Goal: Transaction & Acquisition: Purchase product/service

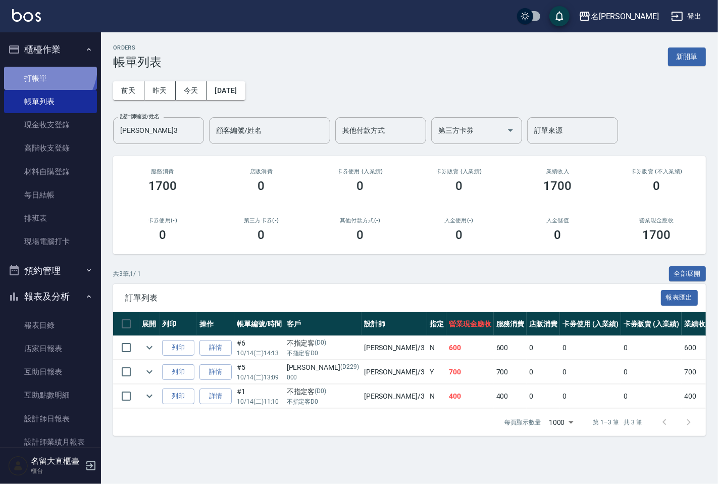
drag, startPoint x: 0, startPoint y: 0, endPoint x: 43, endPoint y: 67, distance: 79.5
click at [43, 67] on link "打帳單" at bounding box center [50, 78] width 93 height 23
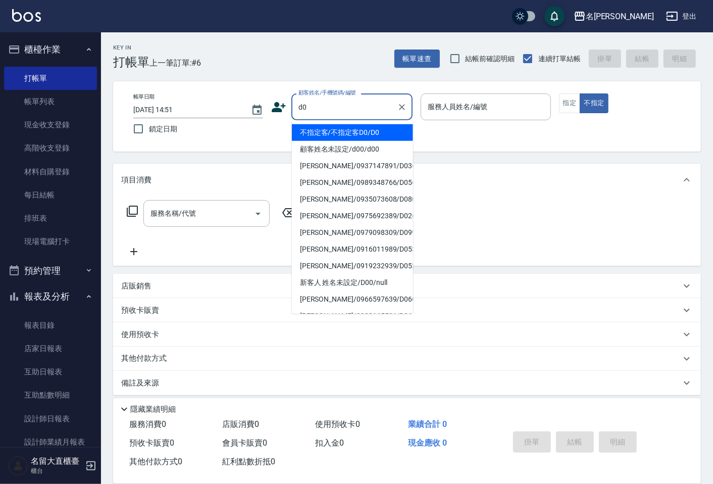
type input "不指定客/不指定客D0/D0"
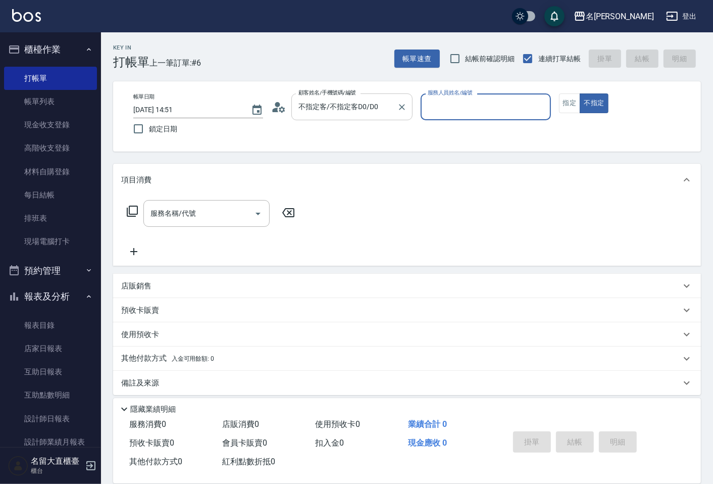
type input "[PERSON_NAME]3"
click at [579, 93] on button "不指定" at bounding box center [593, 103] width 28 height 20
type button "false"
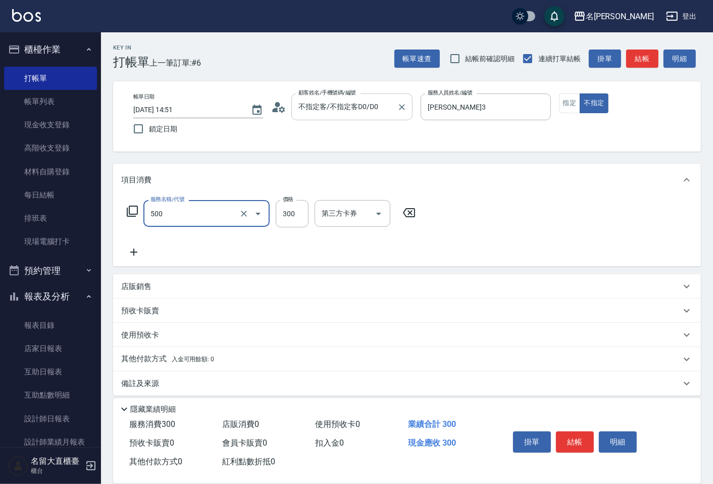
type input "洗髮(500)"
click at [288, 203] on input "300" at bounding box center [292, 213] width 33 height 27
type input "350"
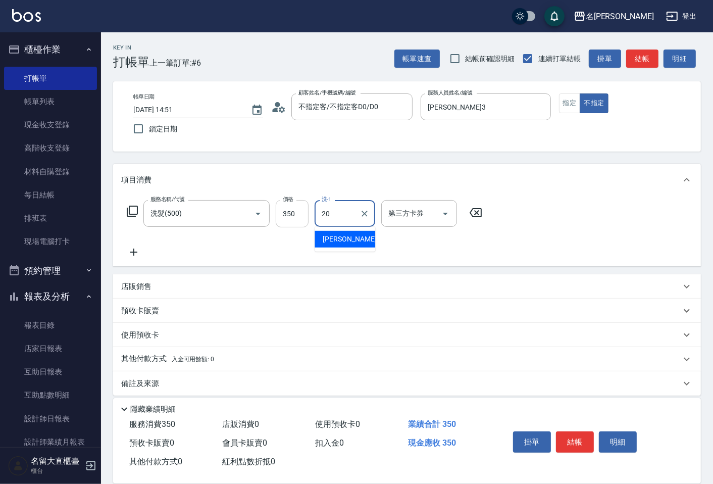
type input "詩雅-20"
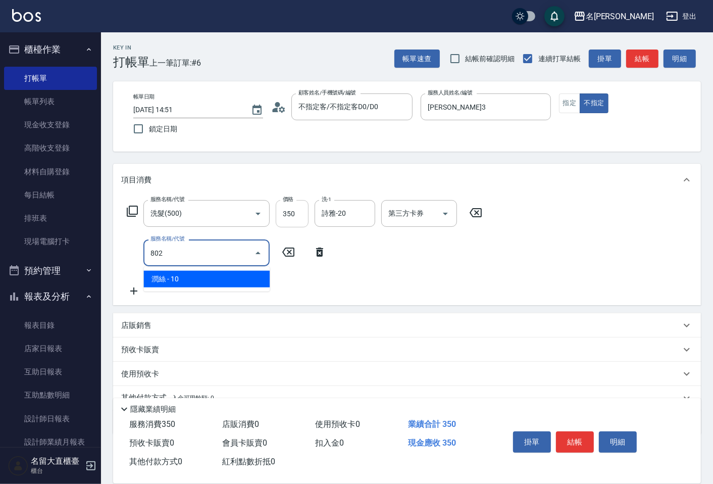
type input "潤絲(802)"
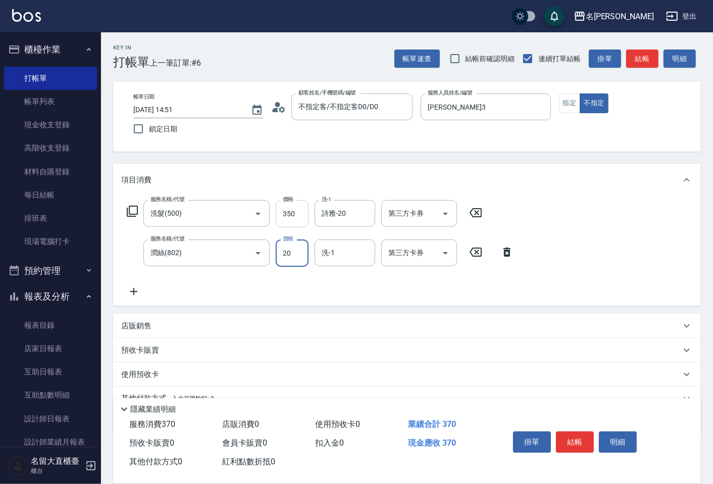
type input "20"
type input "詩雅-20"
click at [629, 61] on button "結帳" at bounding box center [642, 58] width 32 height 19
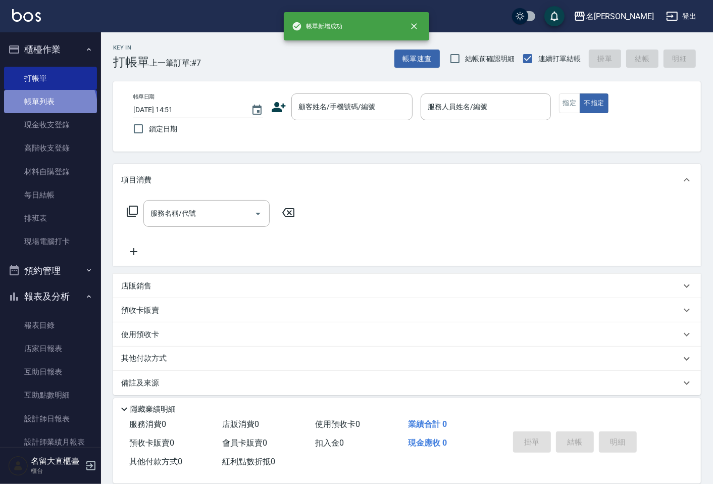
click at [49, 106] on link "帳單列表" at bounding box center [50, 101] width 93 height 23
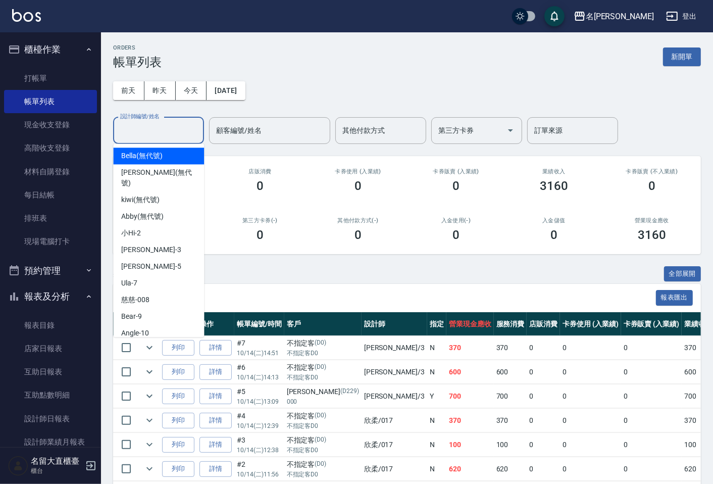
click at [156, 137] on input "設計師編號/姓名" at bounding box center [159, 131] width 82 height 18
click at [176, 246] on div "[PERSON_NAME]3" at bounding box center [158, 249] width 91 height 17
type input "[PERSON_NAME]3"
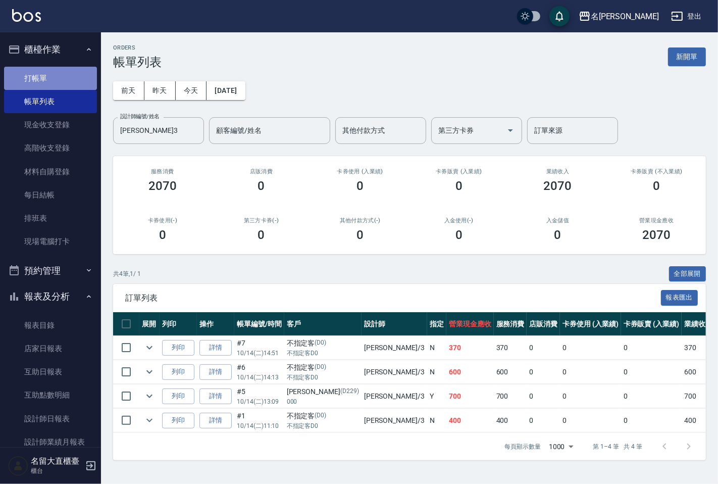
click at [60, 78] on link "打帳單" at bounding box center [50, 78] width 93 height 23
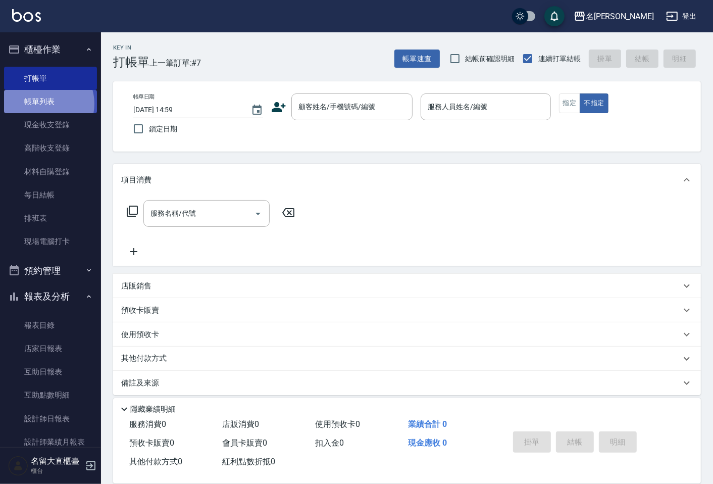
click at [44, 103] on link "帳單列表" at bounding box center [50, 101] width 93 height 23
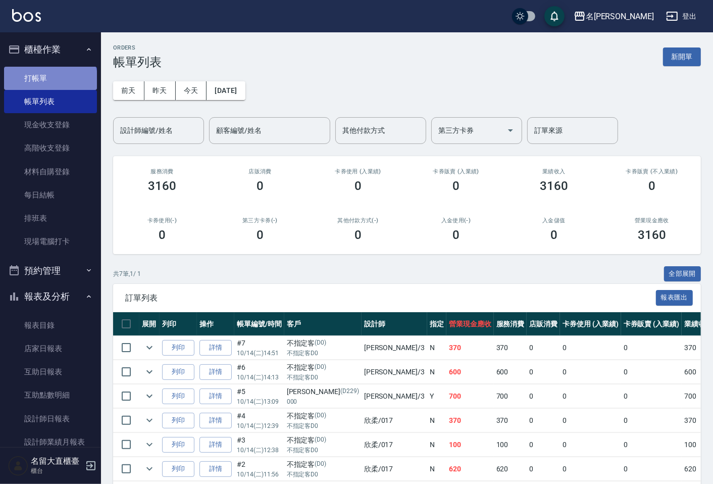
click at [49, 83] on link "打帳單" at bounding box center [50, 78] width 93 height 23
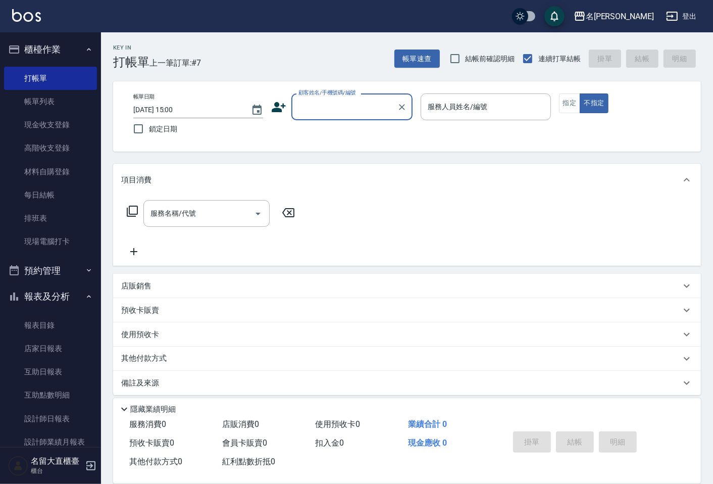
click at [350, 103] on input "顧客姓名/手機號碼/編號" at bounding box center [344, 107] width 97 height 18
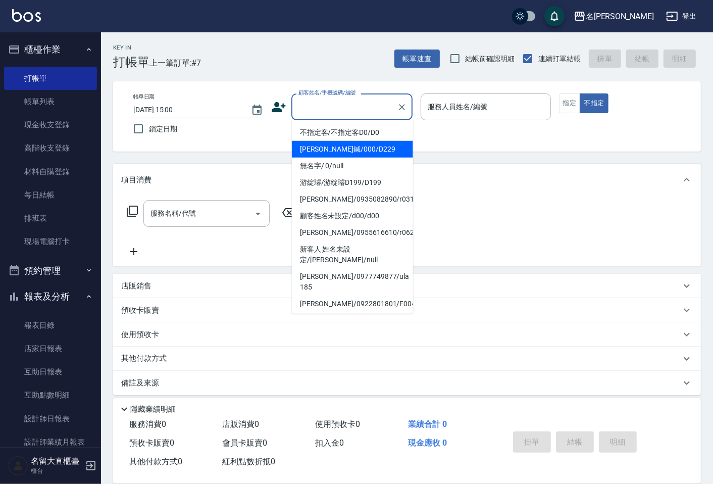
click at [342, 139] on ul "不指定客/不指定客D0/D0 [PERSON_NAME]鍼/000/D229 無名字/ 0/null [PERSON_NAME]/[PERSON_NAME]D…" at bounding box center [352, 216] width 121 height 193
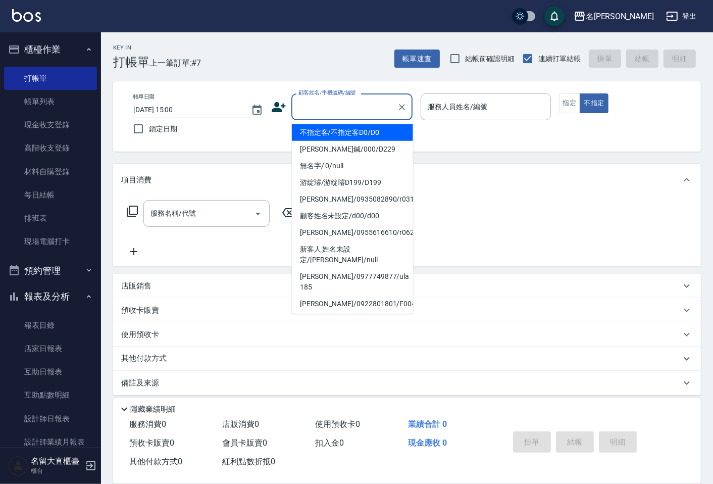
click at [405, 129] on li "不指定客/不指定客D0/D0" at bounding box center [352, 132] width 121 height 17
type input "不指定客/不指定客D0/D0"
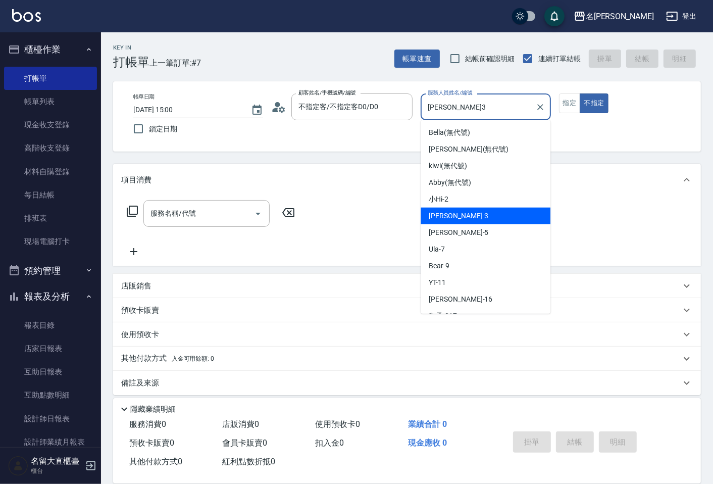
click at [428, 112] on input "[PERSON_NAME]3" at bounding box center [477, 107] width 105 height 18
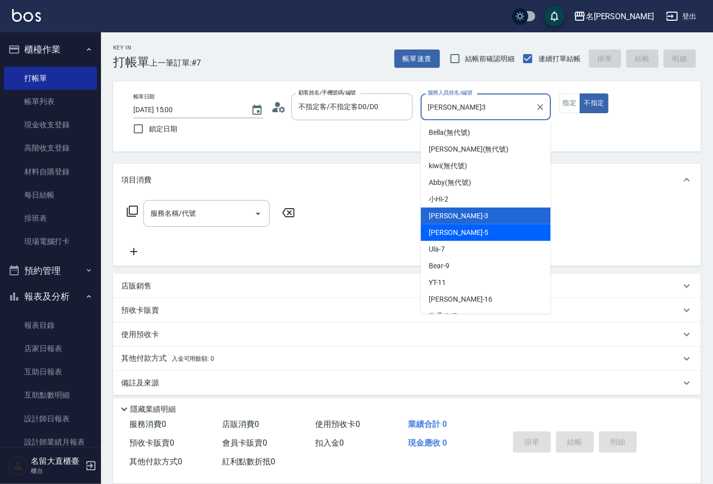
scroll to position [56, 0]
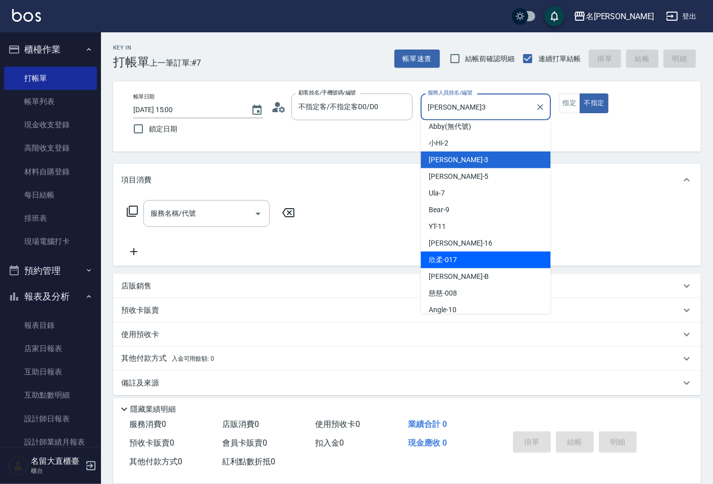
click at [443, 261] on span "欣柔 -017" at bounding box center [442, 259] width 28 height 11
type input "欣柔-017"
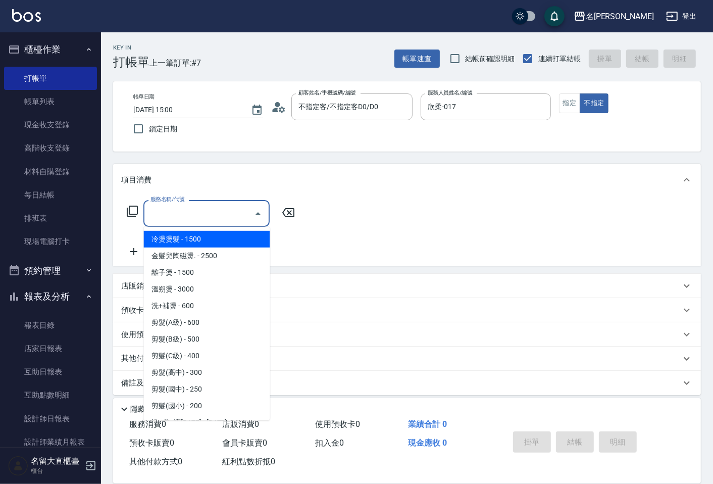
click at [212, 208] on input "服務名稱/代號" at bounding box center [199, 213] width 102 height 18
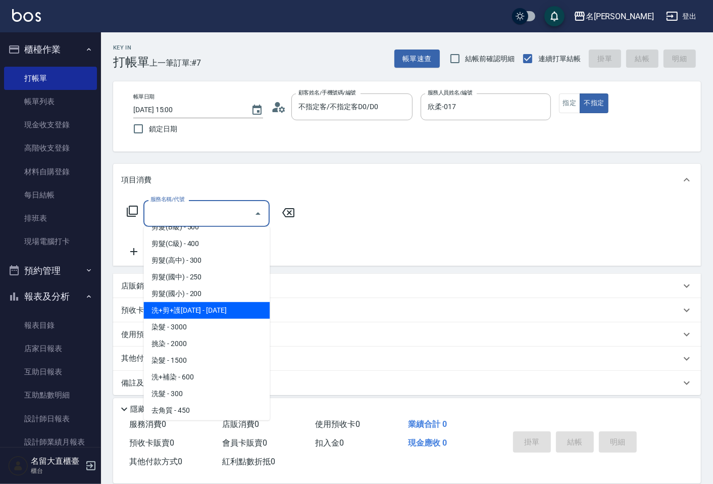
scroll to position [0, 0]
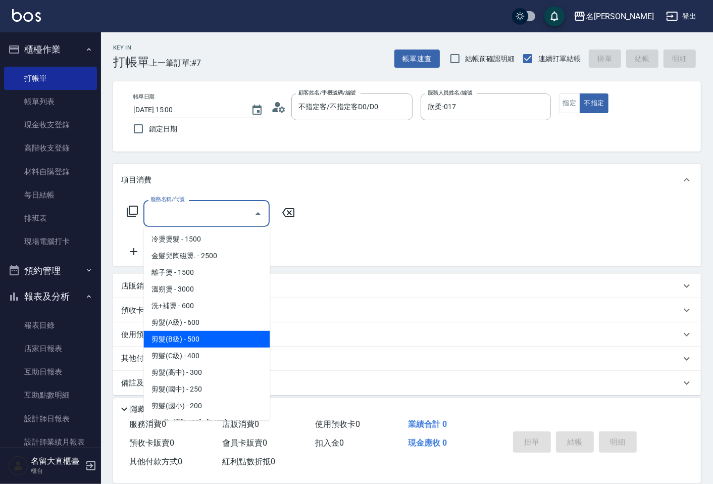
click at [190, 336] on span "剪髮(B級) - 500" at bounding box center [206, 339] width 126 height 17
type input "剪髮(B級)(302)"
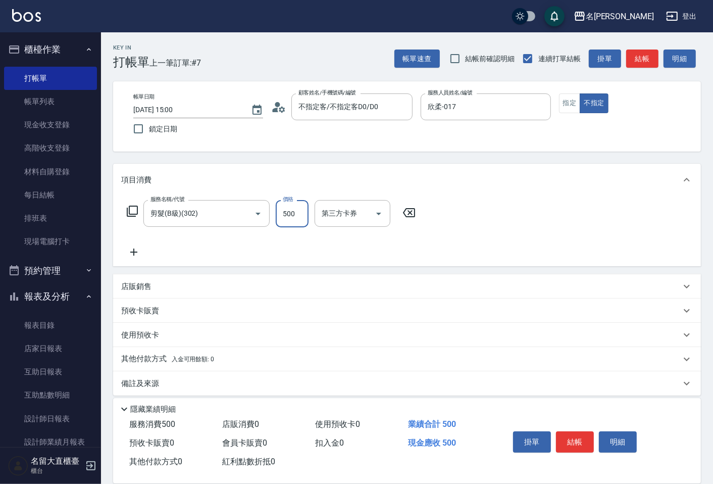
click at [296, 219] on input "500" at bounding box center [292, 213] width 33 height 27
type input "200"
click at [582, 441] on button "結帳" at bounding box center [575, 441] width 38 height 21
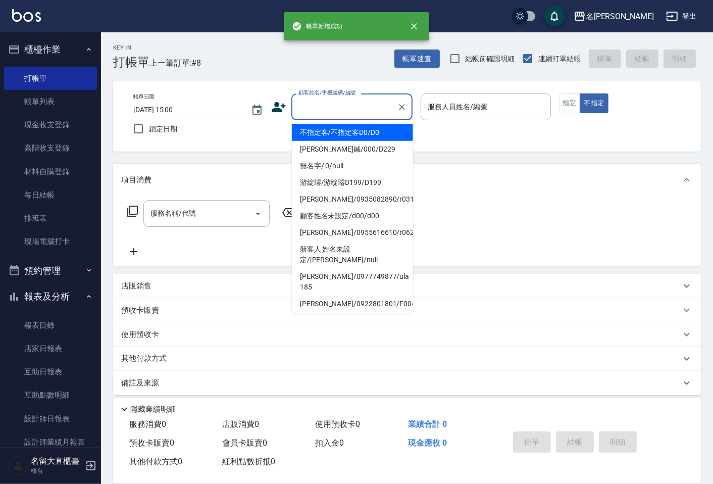
click at [362, 108] on input "顧客姓名/手機號碼/編號" at bounding box center [344, 107] width 97 height 18
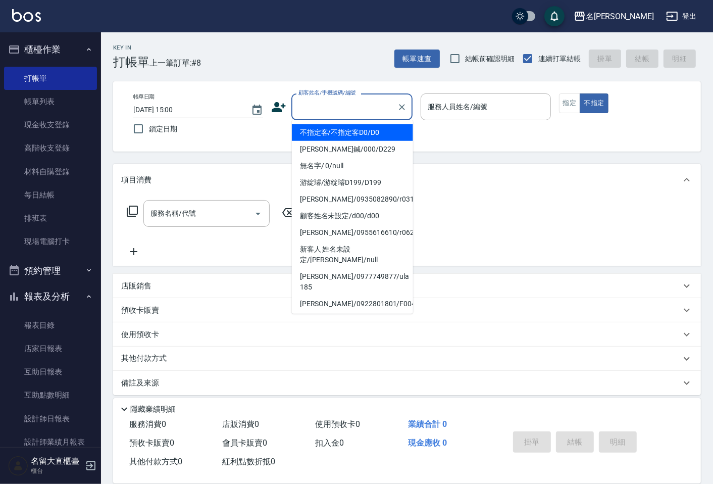
click at [357, 134] on li "不指定客/不指定客D0/D0" at bounding box center [352, 132] width 121 height 17
type input "不指定客/不指定客D0/D0"
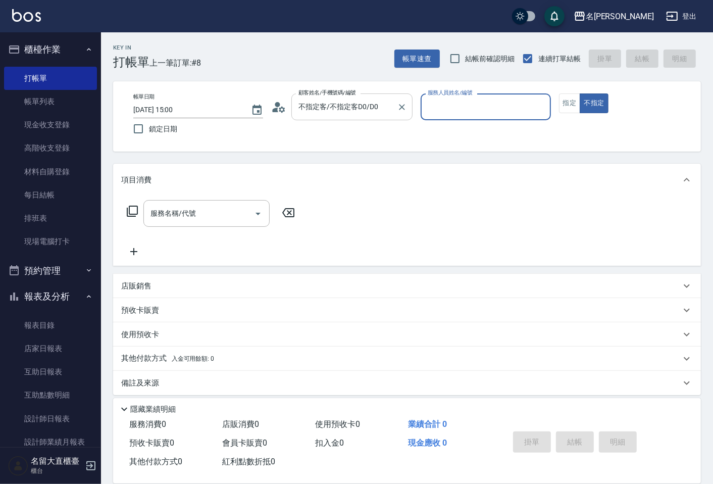
type input "[PERSON_NAME]3"
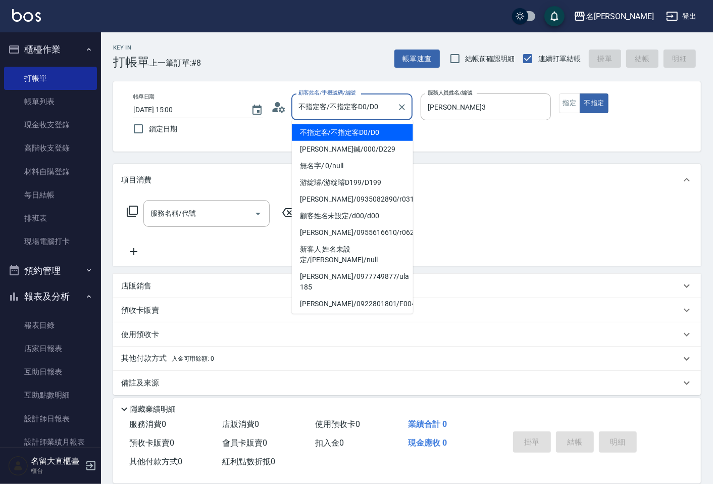
click at [374, 112] on input "不指定客/不指定客D0/D0" at bounding box center [344, 107] width 97 height 18
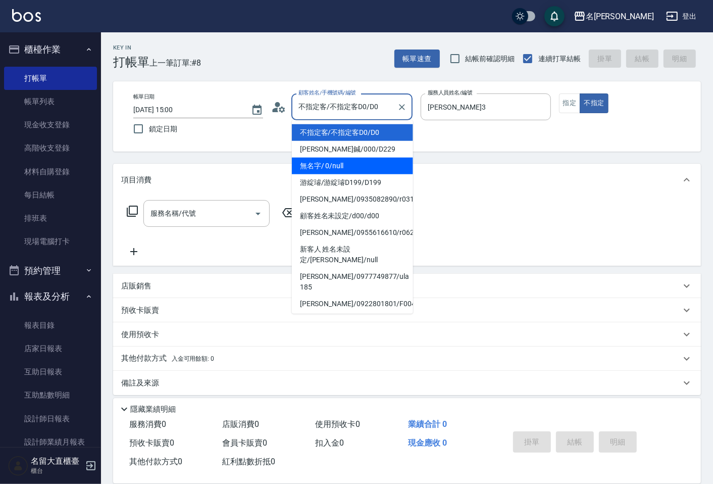
click at [360, 157] on li "無名字/ 0/null" at bounding box center [352, 165] width 121 height 17
type input "無名字/ 0/null"
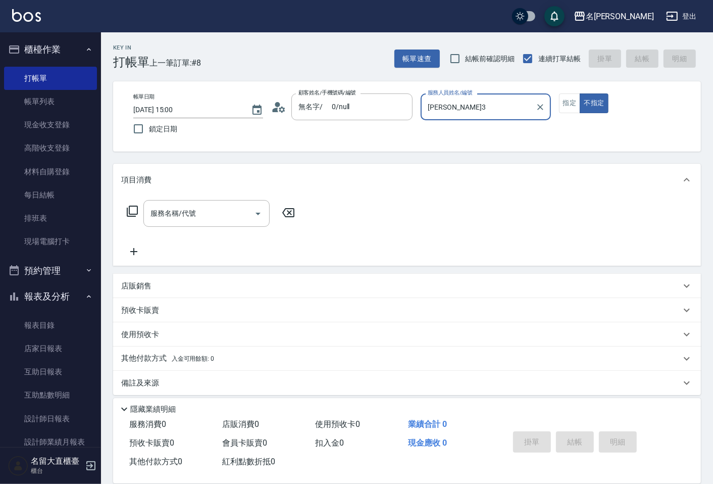
click at [449, 116] on div "[PERSON_NAME]-3 服務人員姓名/編號" at bounding box center [485, 106] width 130 height 27
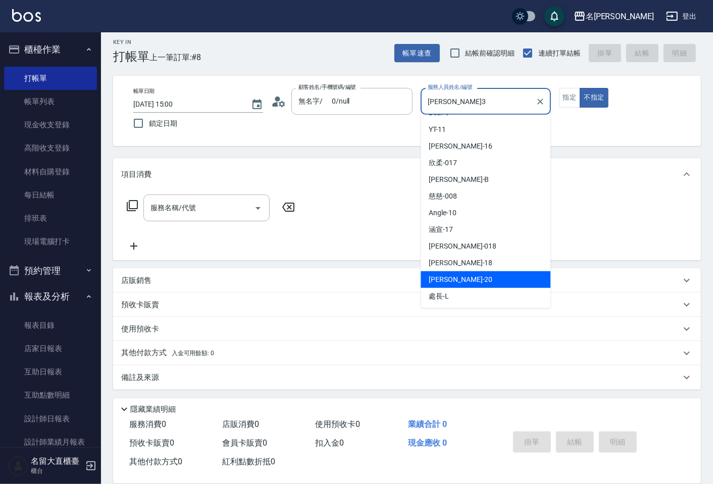
scroll to position [7, 0]
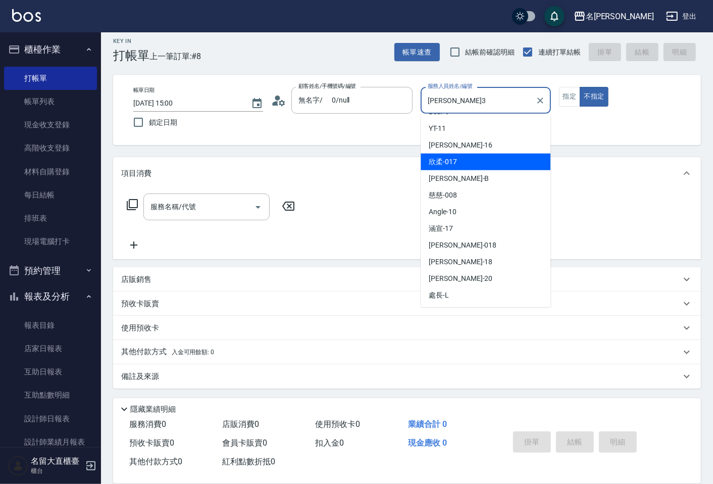
click at [453, 162] on span "欣柔 -017" at bounding box center [442, 161] width 28 height 11
type input "欣柔-017"
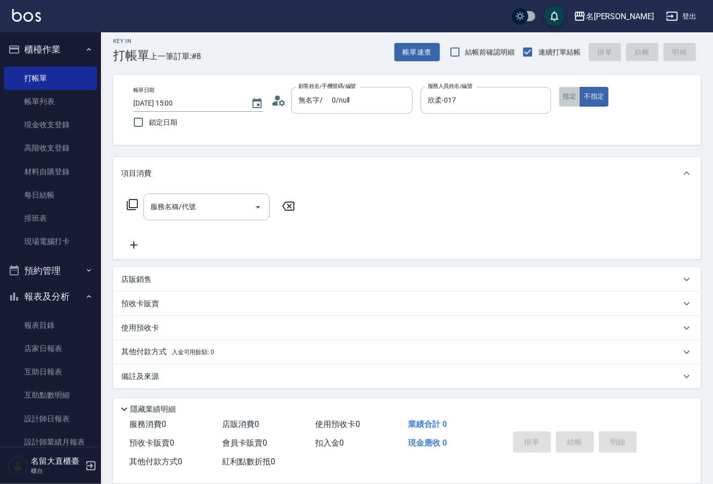
click at [563, 92] on button "指定" at bounding box center [570, 97] width 22 height 20
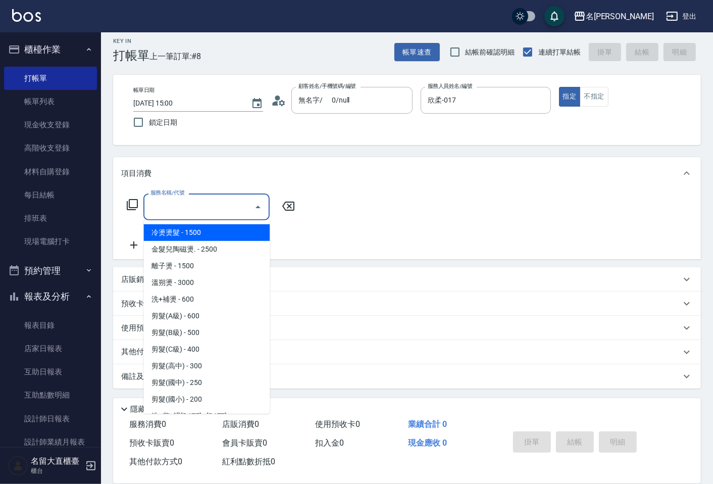
click at [193, 198] on input "服務名稱/代號" at bounding box center [199, 207] width 102 height 18
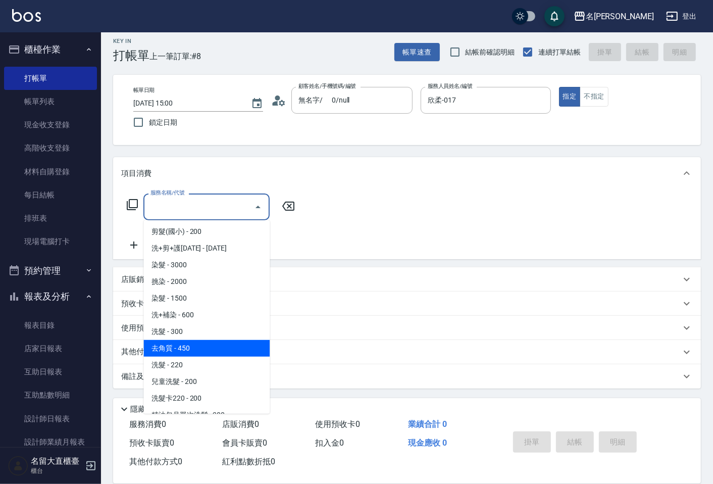
scroll to position [168, 0]
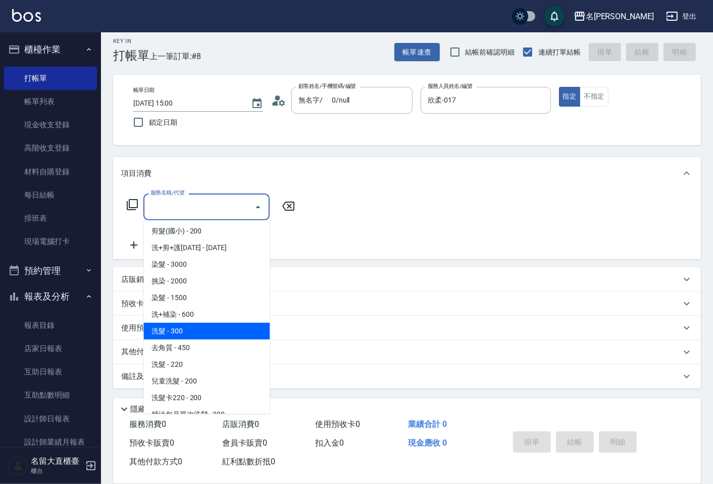
click at [195, 328] on span "洗髮 - 300" at bounding box center [206, 331] width 126 height 17
type input "洗髮(500)"
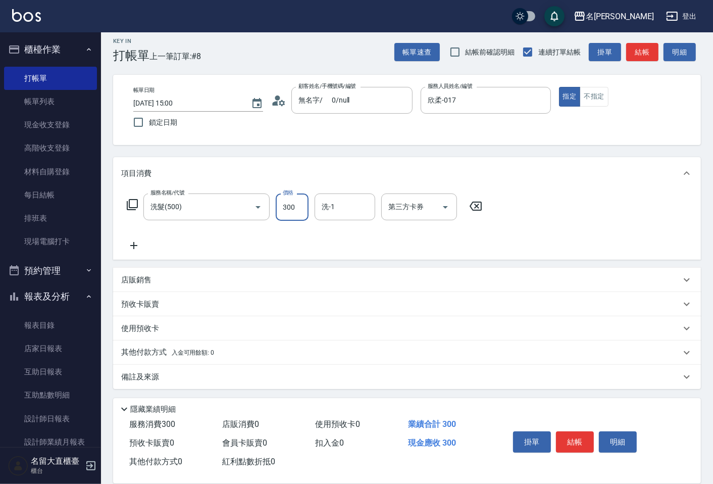
click at [282, 207] on input "300" at bounding box center [292, 206] width 33 height 27
type input "350"
click at [130, 239] on icon at bounding box center [133, 245] width 25 height 12
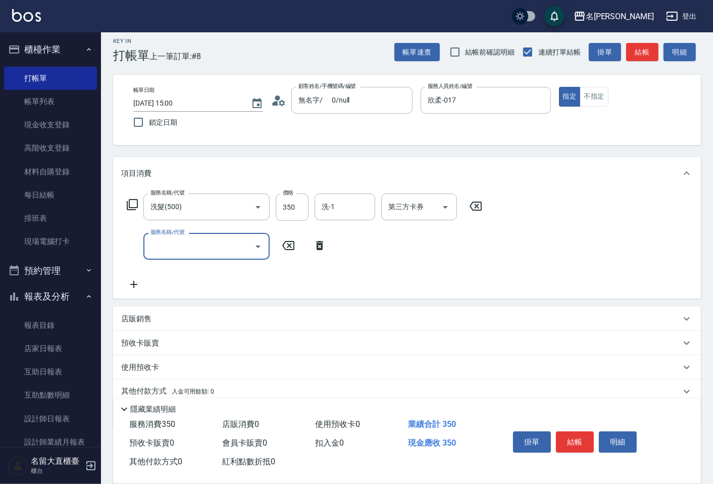
click at [159, 246] on input "服務名稱/代號" at bounding box center [199, 246] width 102 height 18
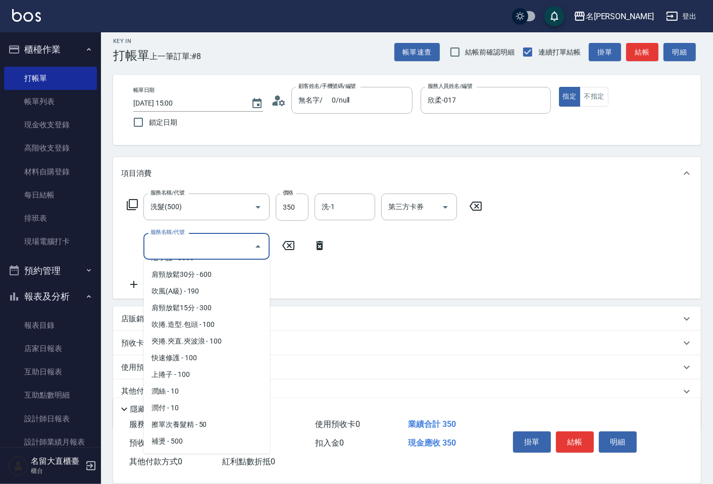
scroll to position [841, 0]
click at [179, 383] on span "潤絲 - 10" at bounding box center [206, 391] width 126 height 17
type input "潤絲(802)"
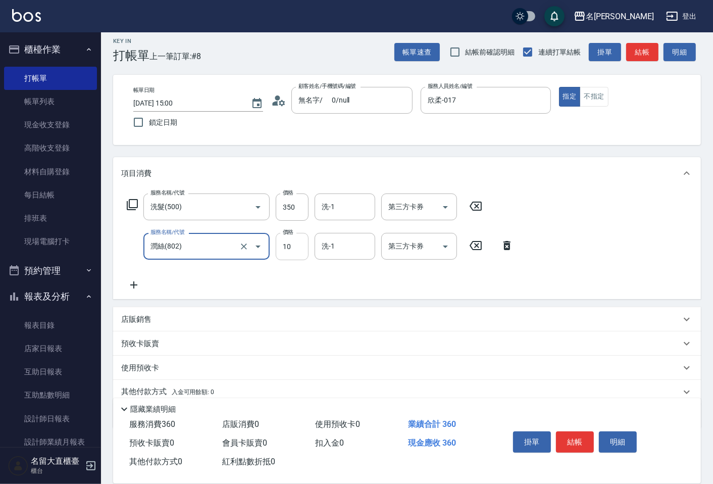
click at [288, 240] on input "10" at bounding box center [292, 246] width 33 height 27
type input "20"
click at [482, 346] on div "預收卡販賣" at bounding box center [400, 343] width 559 height 11
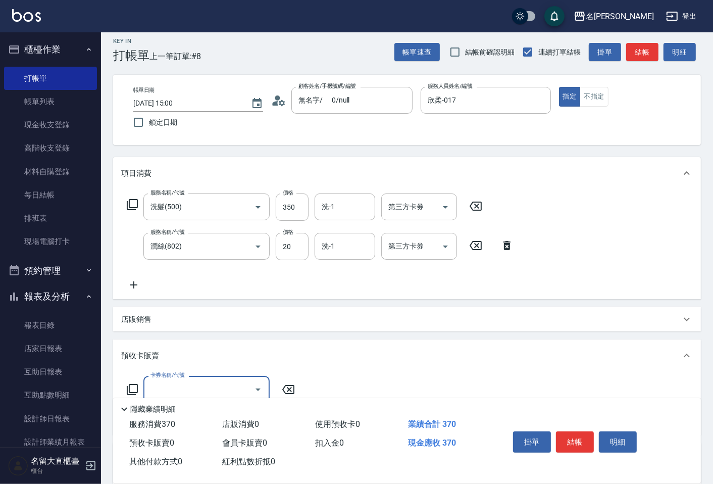
scroll to position [0, 0]
click at [563, 440] on button "結帳" at bounding box center [575, 441] width 38 height 21
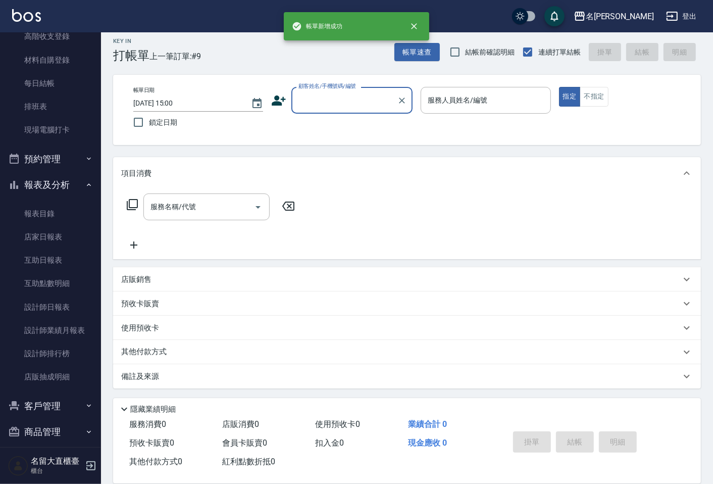
scroll to position [112, 0]
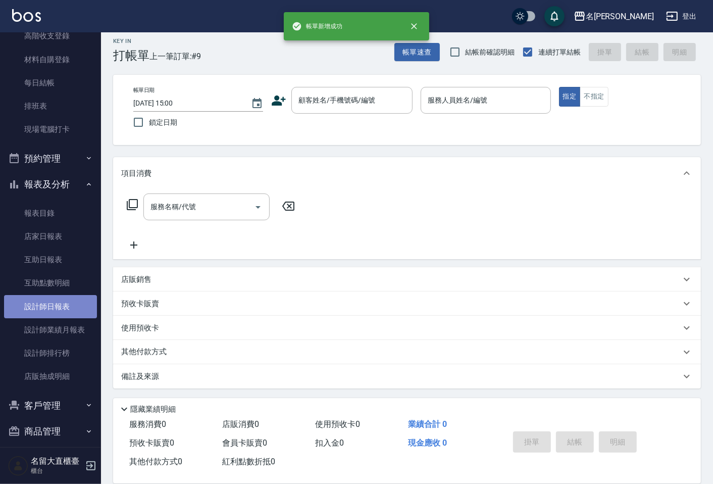
click at [57, 300] on link "設計師日報表" at bounding box center [50, 306] width 93 height 23
